Goal: Information Seeking & Learning: Find specific page/section

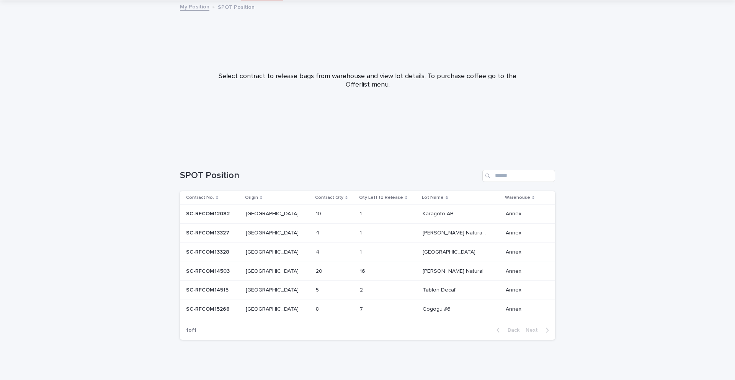
scroll to position [46, 0]
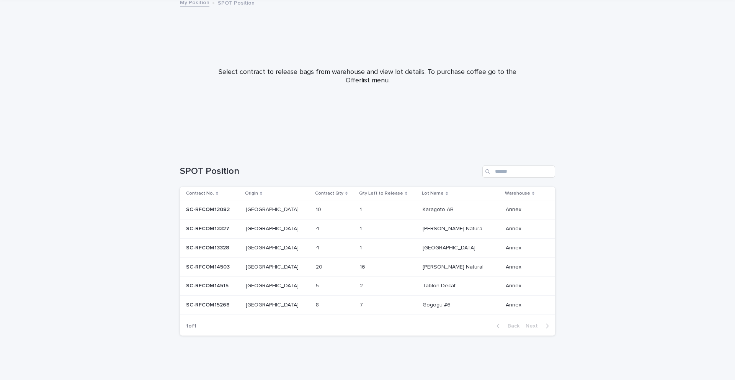
drag, startPoint x: 605, startPoint y: 212, endPoint x: 620, endPoint y: 162, distance: 51.9
click at [605, 212] on div "Loading... Saving… Loading... Saving… SPOT Position Add New Contract No. Origin…" at bounding box center [367, 265] width 735 height 230
click at [619, 149] on div at bounding box center [367, 73] width 735 height 153
click at [615, 215] on div "Loading... Saving… Loading... Saving… SPOT Position Add New Contract No. Origin…" at bounding box center [367, 265] width 735 height 230
drag, startPoint x: 617, startPoint y: 145, endPoint x: 610, endPoint y: 194, distance: 49.9
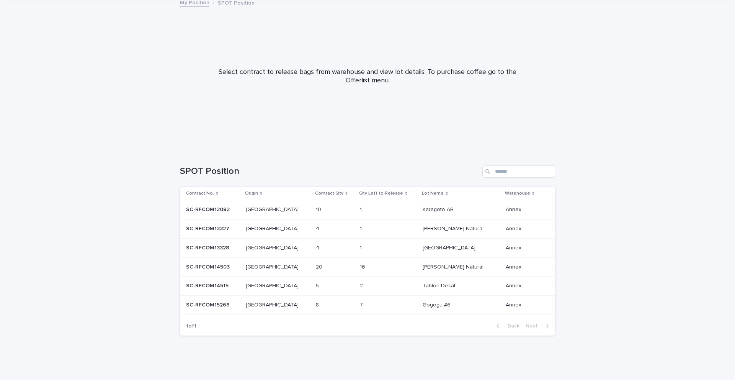
click at [617, 145] on div at bounding box center [367, 73] width 735 height 153
click at [609, 225] on div "Loading... Saving… Loading... Saving… SPOT Position Add New Contract No. Origin…" at bounding box center [367, 265] width 735 height 230
click at [367, 283] on p at bounding box center [376, 285] width 32 height 7
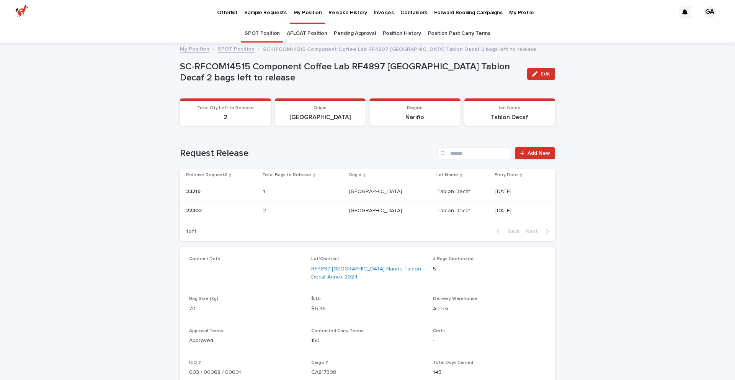
click at [401, 31] on link "Position History" at bounding box center [402, 33] width 38 height 18
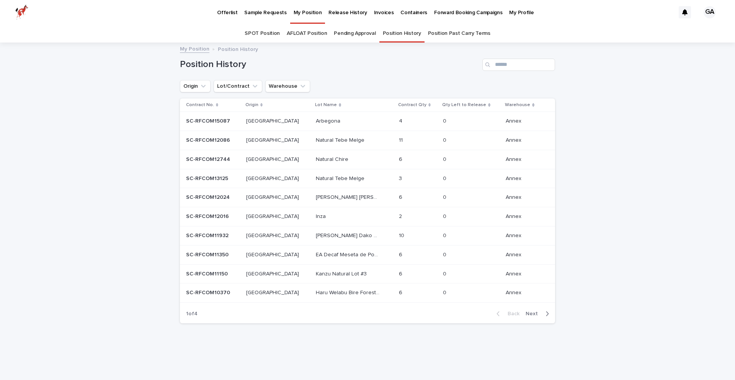
click at [230, 13] on p "Offerlist" at bounding box center [227, 8] width 20 height 16
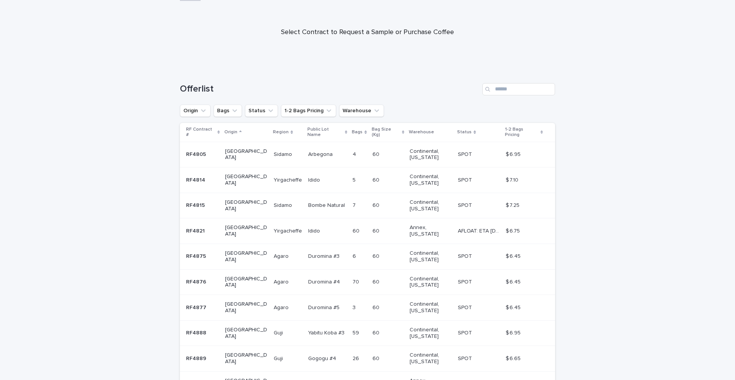
scroll to position [2, 0]
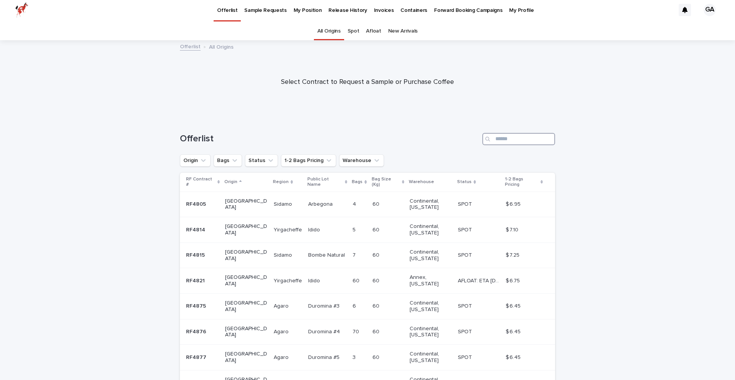
click at [509, 139] on input "Search" at bounding box center [518, 139] width 73 height 12
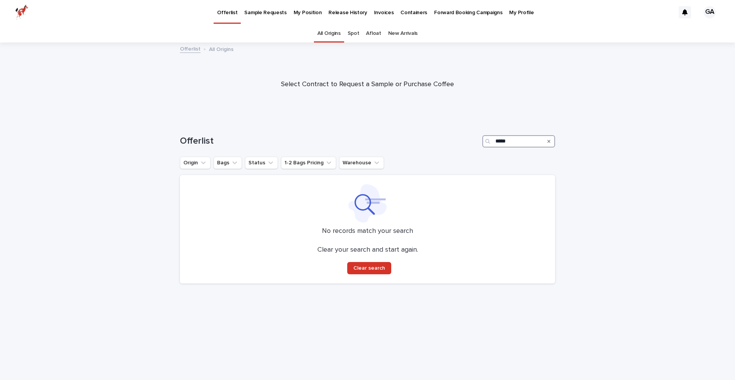
type input "*****"
drag, startPoint x: 548, startPoint y: 143, endPoint x: 587, endPoint y: 174, distance: 50.4
click at [548, 143] on icon "Search" at bounding box center [548, 141] width 3 height 5
